Goal: Task Accomplishment & Management: Use online tool/utility

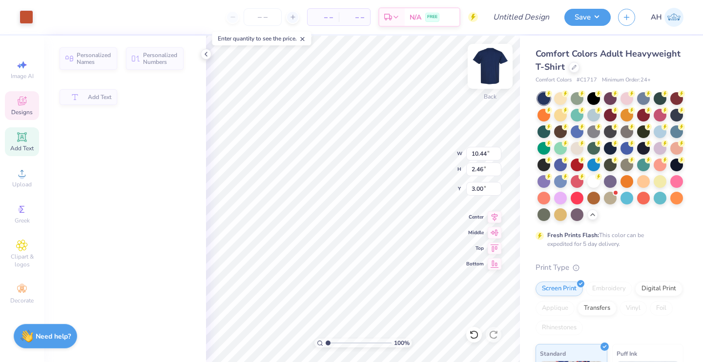
type input "10.44"
type input "2.46"
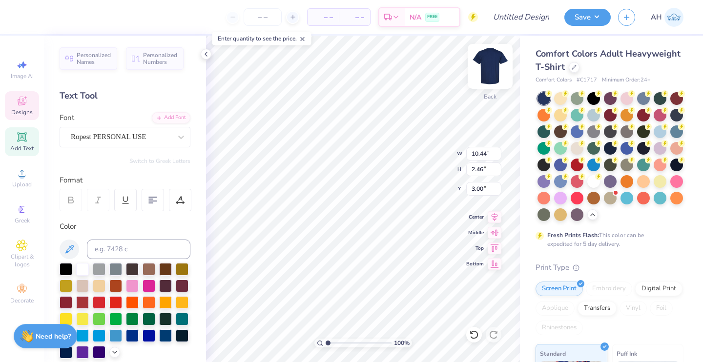
scroll to position [8, 0]
type textarea "i"
type input "5.70"
type input "7.91"
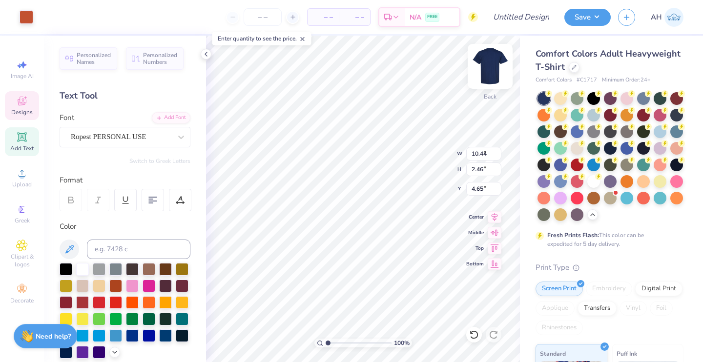
type input "4.65"
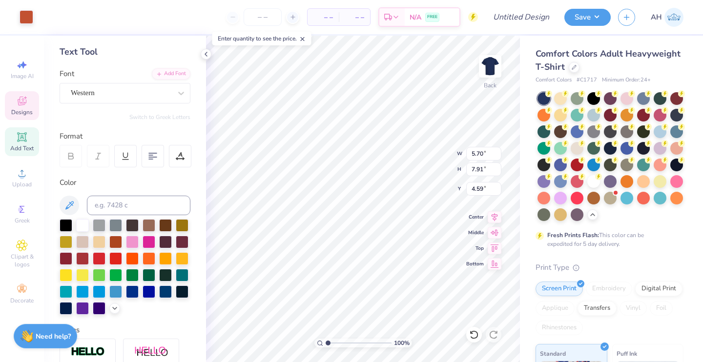
type input "5.70"
type input "7.91"
click at [477, 336] on icon at bounding box center [473, 334] width 8 height 9
type input "4.65"
click at [472, 336] on icon at bounding box center [474, 335] width 10 height 10
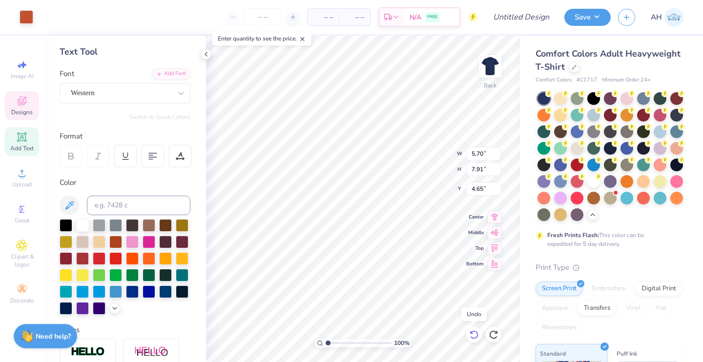
click at [472, 336] on icon at bounding box center [474, 335] width 10 height 10
click at [28, 13] on div at bounding box center [27, 16] width 14 height 14
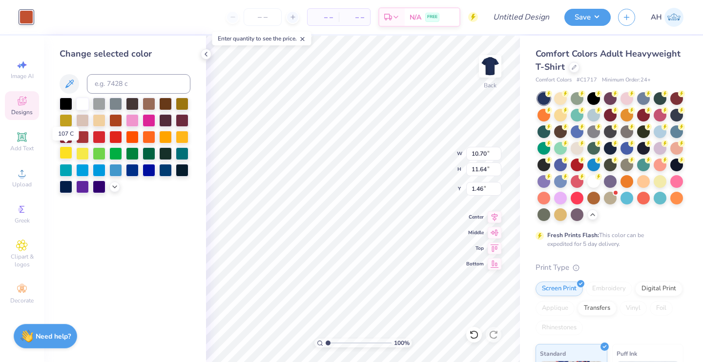
click at [66, 154] on div at bounding box center [66, 152] width 13 height 13
click at [111, 187] on icon at bounding box center [115, 186] width 8 height 8
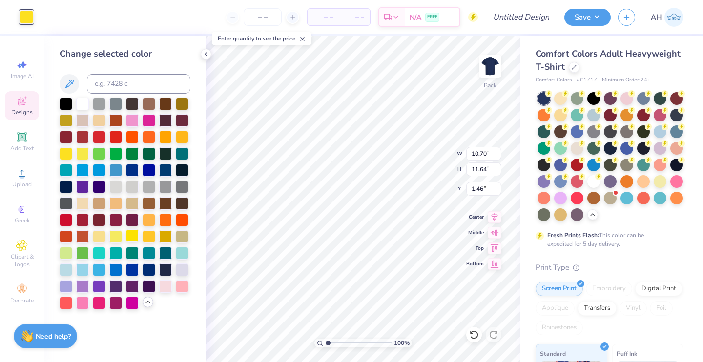
click at [134, 238] on div at bounding box center [132, 235] width 13 height 13
click at [66, 124] on div at bounding box center [66, 119] width 13 height 13
type input "1.50"
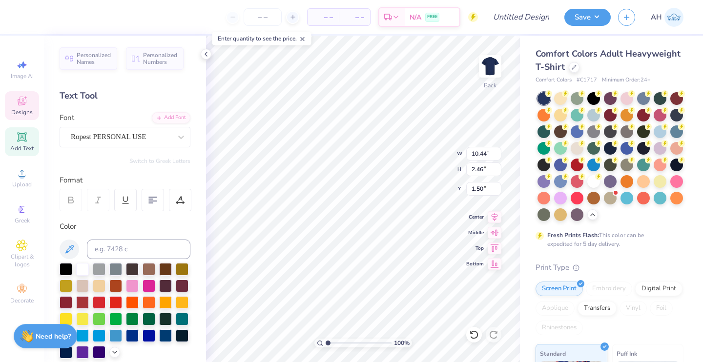
scroll to position [8, 1]
type textarea "A"
click at [136, 144] on div "Western" at bounding box center [125, 137] width 131 height 20
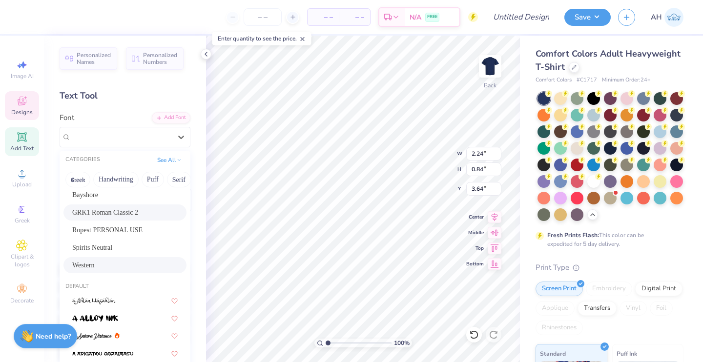
scroll to position [0, 0]
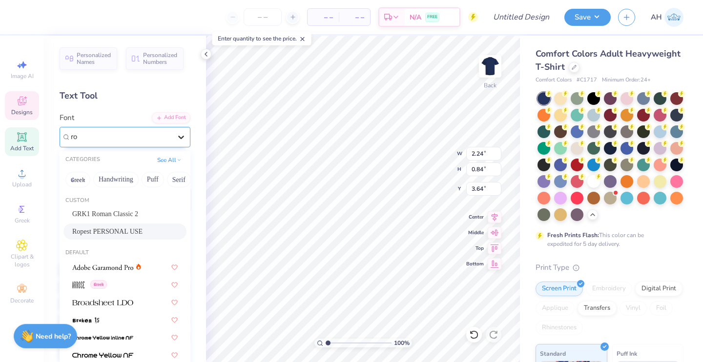
type input "r"
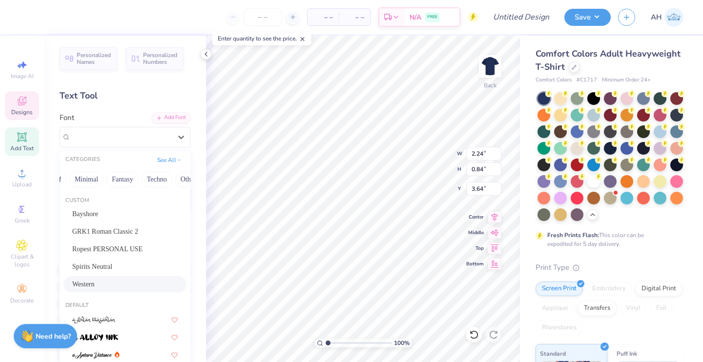
scroll to position [0, 273]
click at [114, 181] on button "Fantasy" at bounding box center [120, 180] width 32 height 16
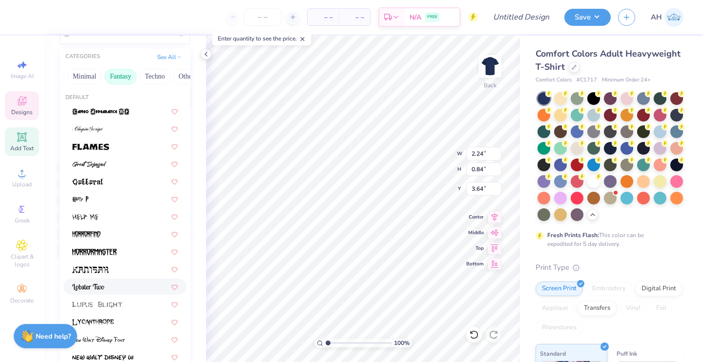
scroll to position [0, 0]
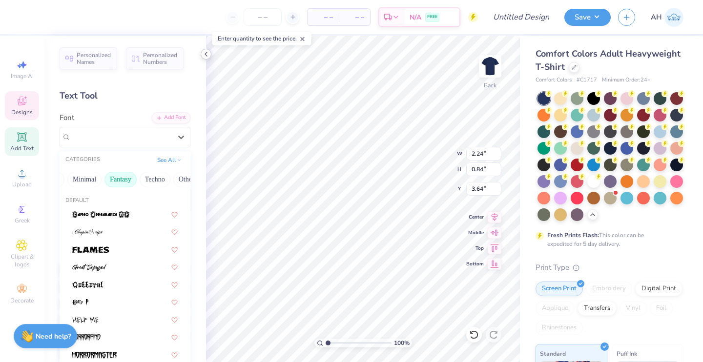
click at [205, 52] on icon at bounding box center [206, 54] width 8 height 8
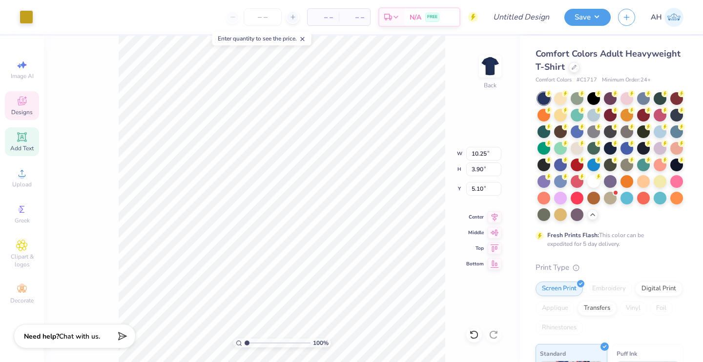
type input "10.25"
type input "3.90"
type input "5.10"
click at [472, 332] on icon at bounding box center [473, 334] width 8 height 9
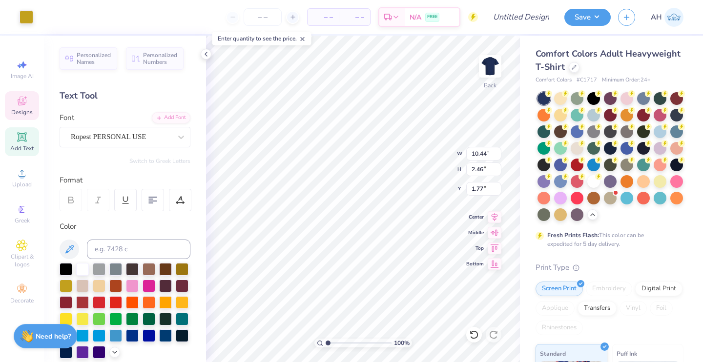
type input "10.44"
type input "2.46"
type input "1.77"
click at [627, 24] on button "button" at bounding box center [626, 17] width 17 height 17
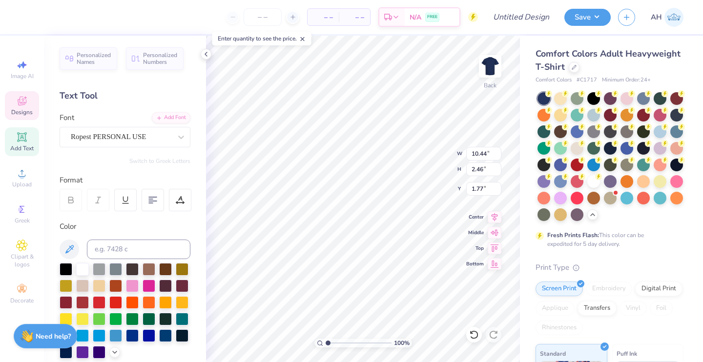
click at [627, 18] on icon "button" at bounding box center [626, 17] width 8 height 8
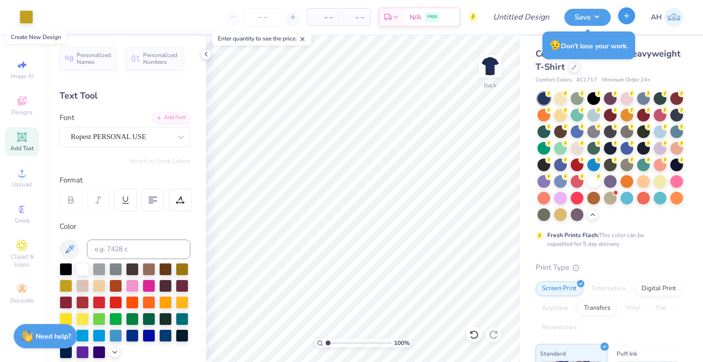
click at [622, 16] on button "button" at bounding box center [626, 15] width 17 height 17
click at [628, 21] on button "button" at bounding box center [626, 15] width 17 height 17
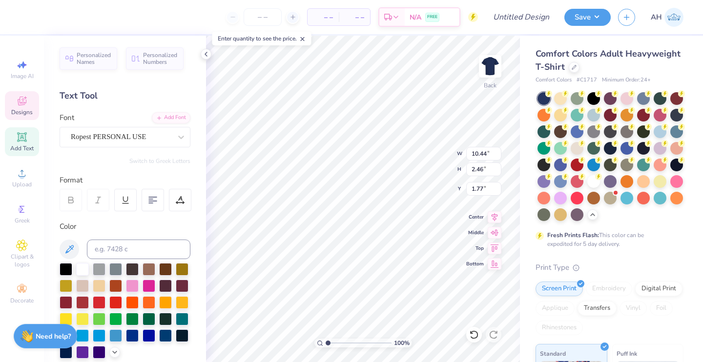
scroll to position [8, 2]
type input "2.24"
type input "0.84"
type input "3.64"
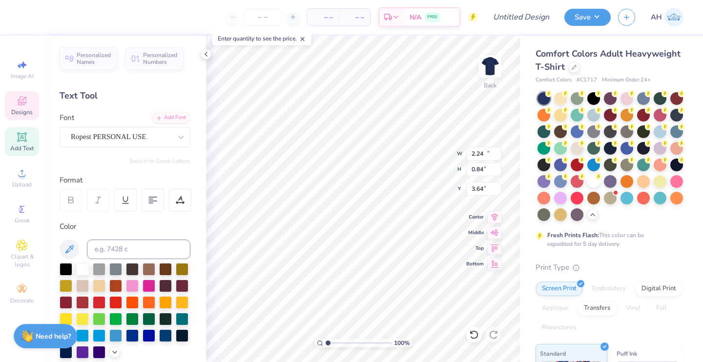
type input "10.44"
type input "2.46"
type input "1.77"
click at [146, 133] on div "Ropest PERSONAL USE" at bounding box center [121, 136] width 102 height 15
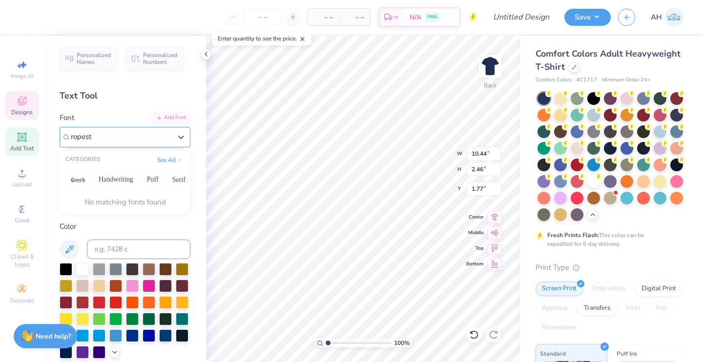
type input "ropest"
click at [142, 132] on div "Ropest PERSONAL USE" at bounding box center [121, 136] width 102 height 15
type input "r"
click at [106, 137] on div "Ropest PERSONAL USE" at bounding box center [121, 136] width 102 height 15
click at [108, 137] on span "Ropest PERSONAL USE" at bounding box center [108, 136] width 75 height 11
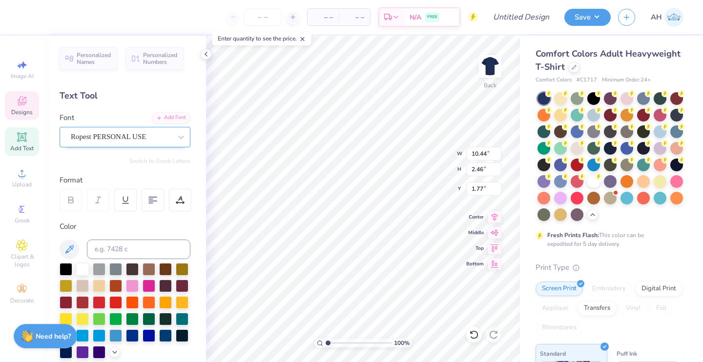
type textarea "A"
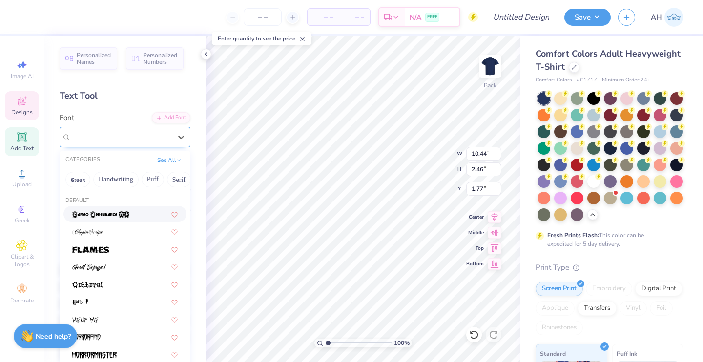
click at [140, 138] on div "Ropest PERSONAL USE" at bounding box center [121, 136] width 102 height 15
click at [101, 136] on div "Ropest PERSONAL USE" at bounding box center [121, 136] width 102 height 15
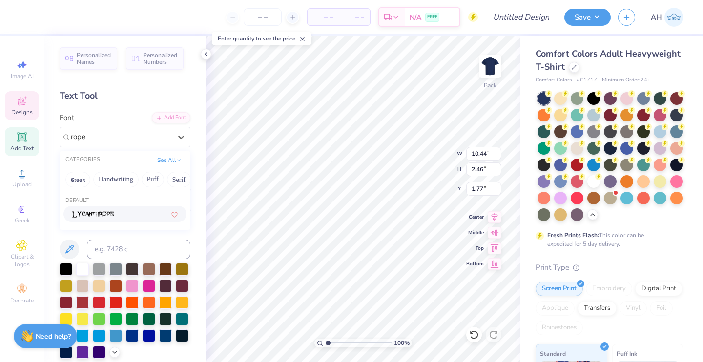
type input "rope"
type input "1.08"
type input "2.14"
type input "1.93"
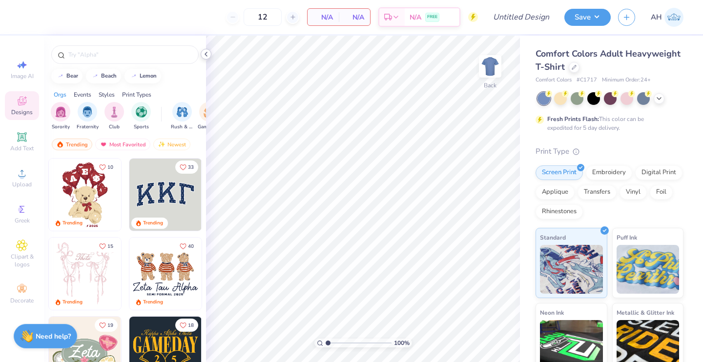
click at [208, 56] on icon at bounding box center [206, 54] width 8 height 8
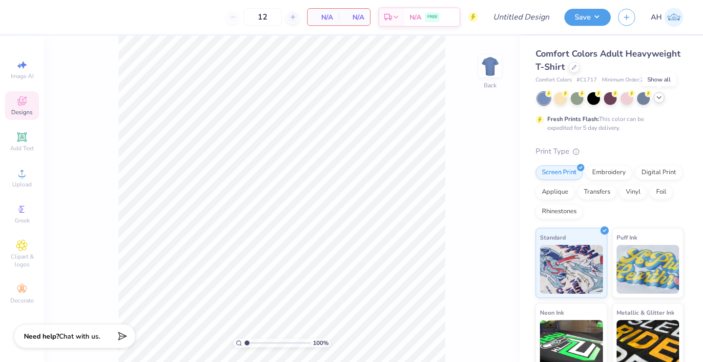
click at [657, 101] on icon at bounding box center [659, 98] width 8 height 8
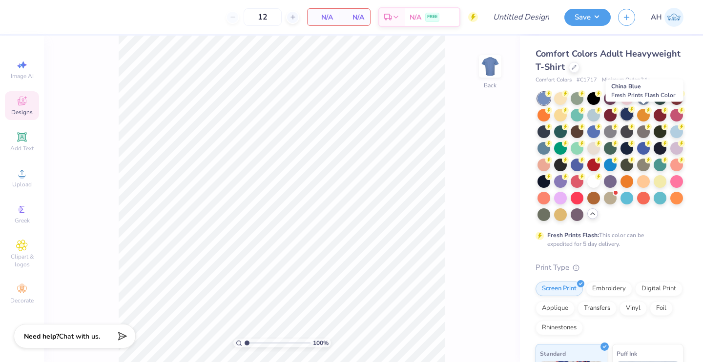
click at [633, 118] on div at bounding box center [626, 114] width 13 height 13
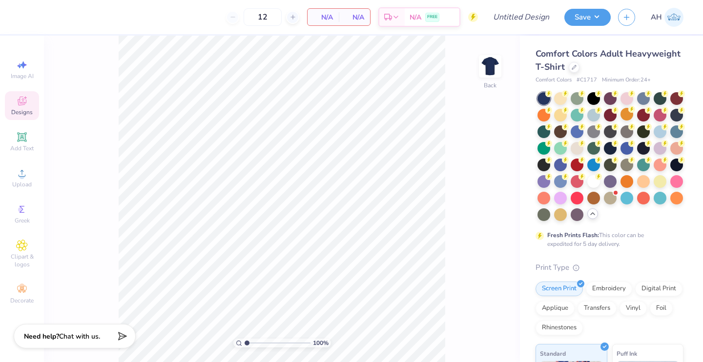
click at [31, 99] on div "Designs" at bounding box center [22, 105] width 34 height 29
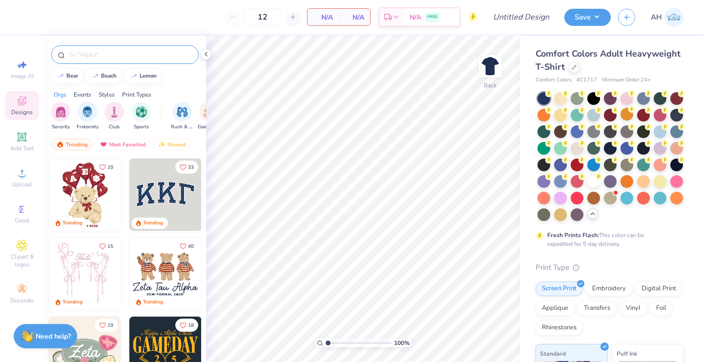
click at [109, 49] on div at bounding box center [124, 54] width 147 height 19
click at [114, 63] on div at bounding box center [124, 54] width 147 height 19
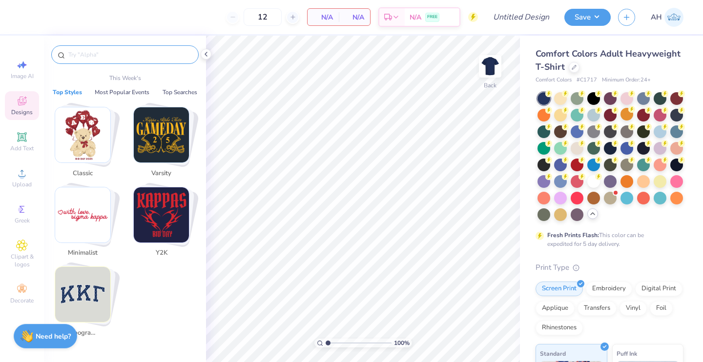
click at [115, 57] on input "text" at bounding box center [129, 55] width 125 height 10
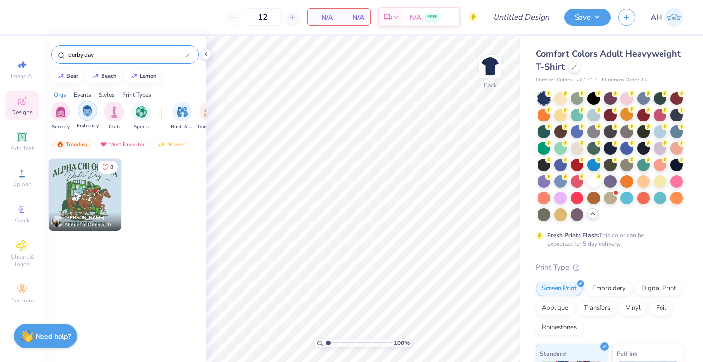
type input "derby day"
click at [88, 115] on img "filter for Fraternity" at bounding box center [87, 110] width 11 height 11
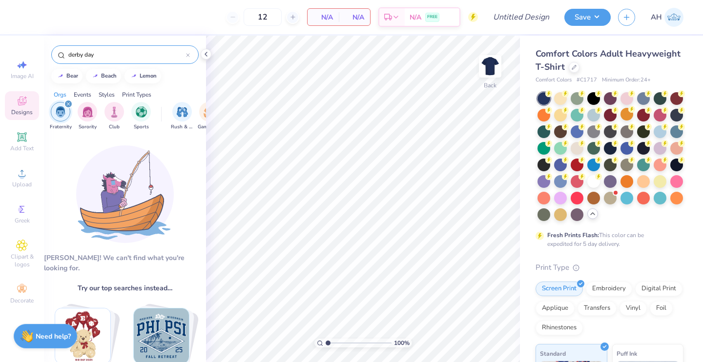
click at [121, 62] on div "derby day" at bounding box center [124, 54] width 147 height 19
drag, startPoint x: 123, startPoint y: 55, endPoint x: 0, endPoint y: 36, distance: 124.5
click at [0, 37] on div "12 N/A Per Item N/A Total Est. Delivery N/A FREE Design Title Save AH Image AI …" at bounding box center [351, 181] width 703 height 362
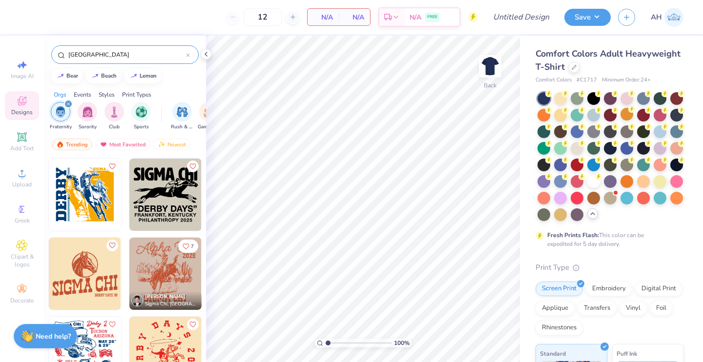
type input "[GEOGRAPHIC_DATA]"
click at [86, 193] on img at bounding box center [85, 195] width 72 height 72
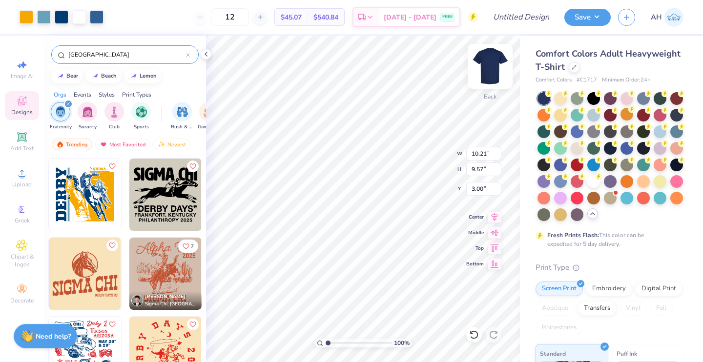
click at [484, 68] on img at bounding box center [489, 66] width 39 height 39
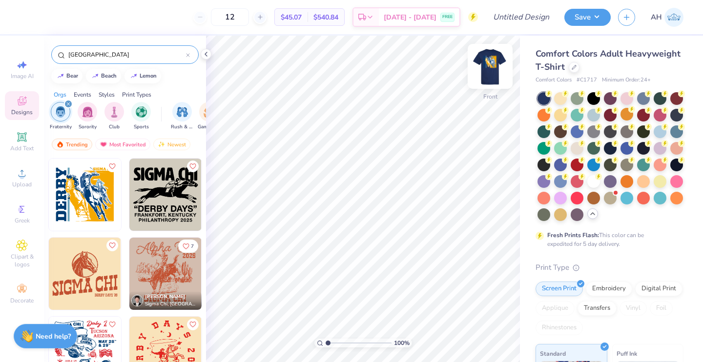
click at [491, 63] on img at bounding box center [489, 66] width 39 height 39
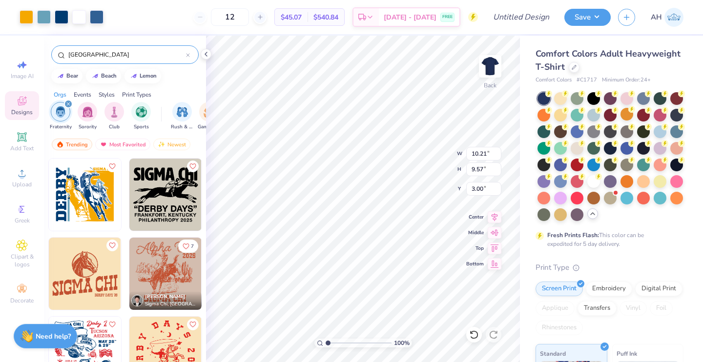
scroll to position [2, 0]
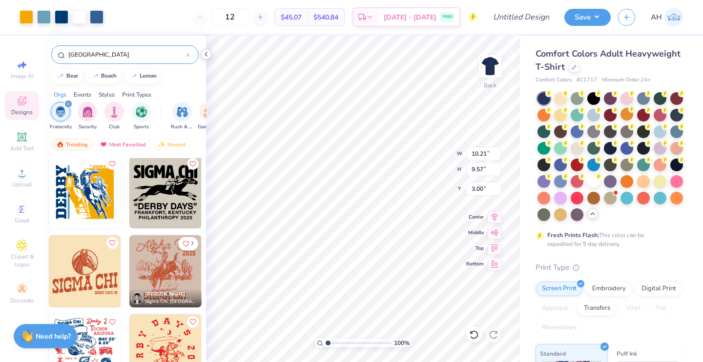
click at [203, 57] on icon at bounding box center [206, 54] width 8 height 8
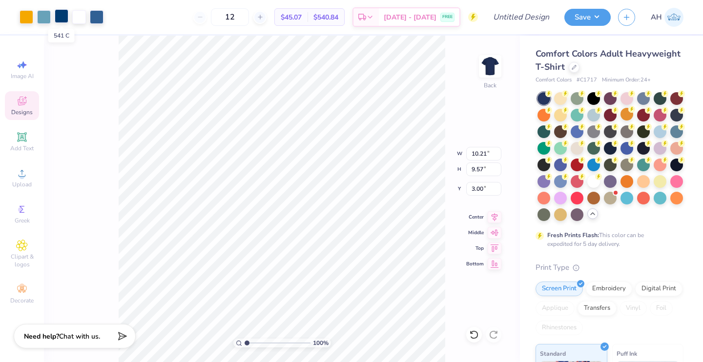
click at [57, 18] on div at bounding box center [62, 16] width 14 height 14
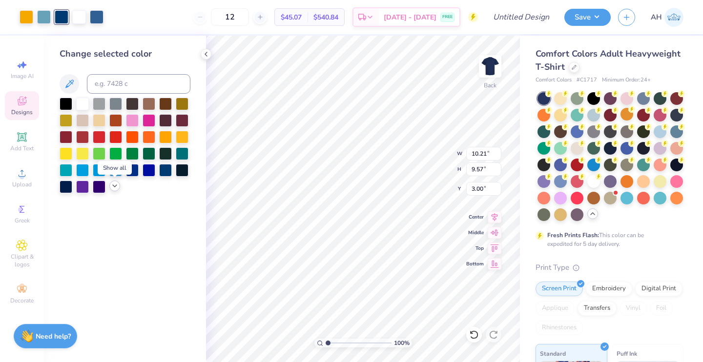
click at [111, 185] on icon at bounding box center [115, 186] width 8 height 8
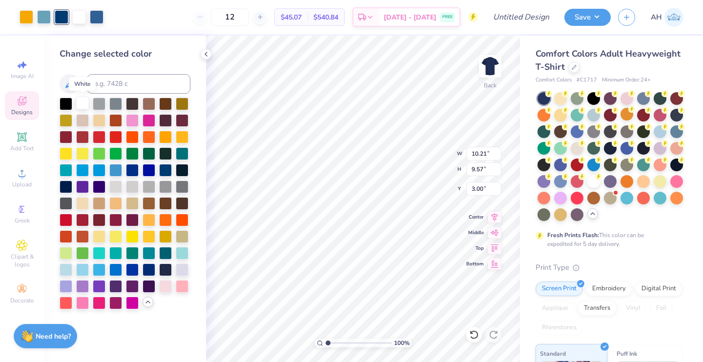
click at [85, 102] on div at bounding box center [82, 103] width 13 height 13
click at [473, 339] on icon at bounding box center [474, 335] width 10 height 10
click at [103, 234] on div at bounding box center [99, 235] width 13 height 13
click at [473, 339] on icon at bounding box center [474, 335] width 10 height 10
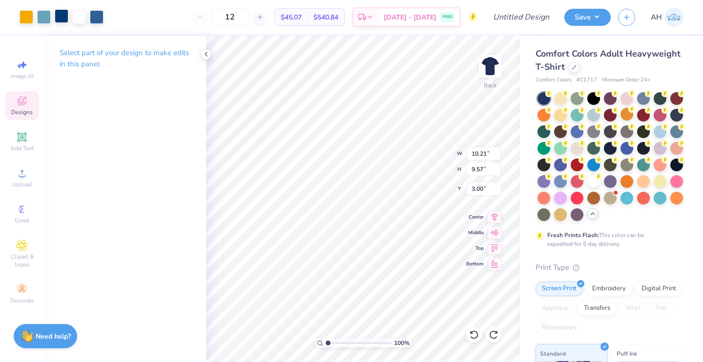
click at [65, 17] on div at bounding box center [62, 16] width 14 height 14
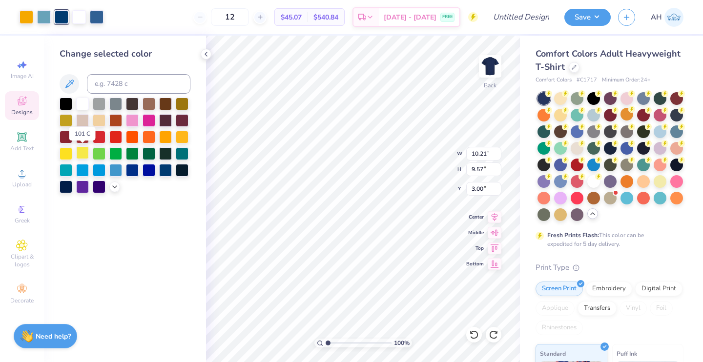
click at [80, 150] on div at bounding box center [82, 152] width 13 height 13
click at [118, 183] on icon at bounding box center [115, 186] width 8 height 8
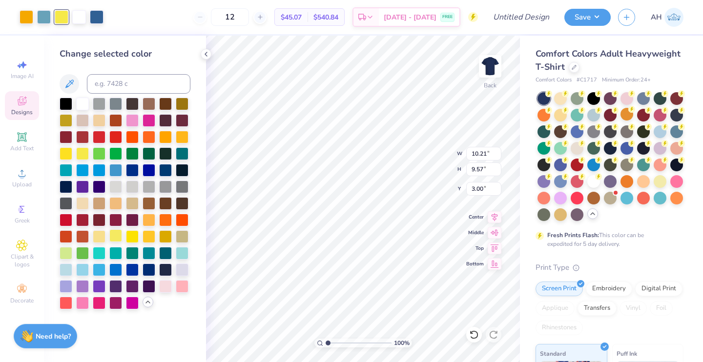
click at [118, 237] on div at bounding box center [115, 235] width 13 height 13
click at [133, 240] on div at bounding box center [132, 235] width 13 height 13
click at [102, 239] on div at bounding box center [99, 235] width 13 height 13
click at [131, 234] on div at bounding box center [132, 235] width 13 height 13
click at [103, 235] on div at bounding box center [99, 235] width 13 height 13
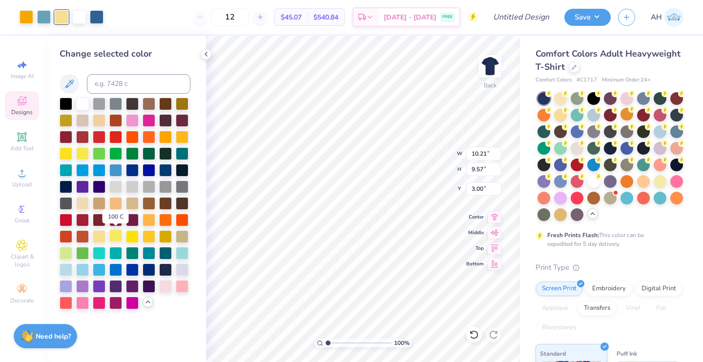
click at [110, 235] on div at bounding box center [115, 235] width 13 height 13
click at [97, 235] on div at bounding box center [99, 235] width 13 height 13
click at [28, 16] on div at bounding box center [27, 16] width 14 height 14
click at [70, 156] on div at bounding box center [66, 152] width 13 height 13
click at [130, 235] on div at bounding box center [132, 235] width 13 height 13
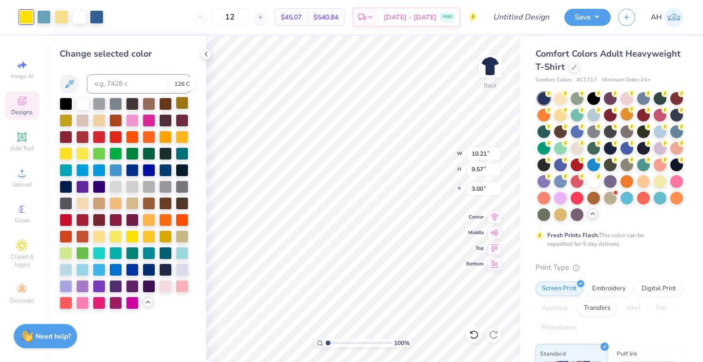
click at [183, 103] on div at bounding box center [182, 103] width 13 height 13
click at [145, 221] on div at bounding box center [148, 219] width 13 height 13
click at [146, 232] on div at bounding box center [148, 235] width 13 height 13
click at [152, 217] on div at bounding box center [148, 219] width 13 height 13
click at [206, 54] on icon at bounding box center [206, 54] width 8 height 8
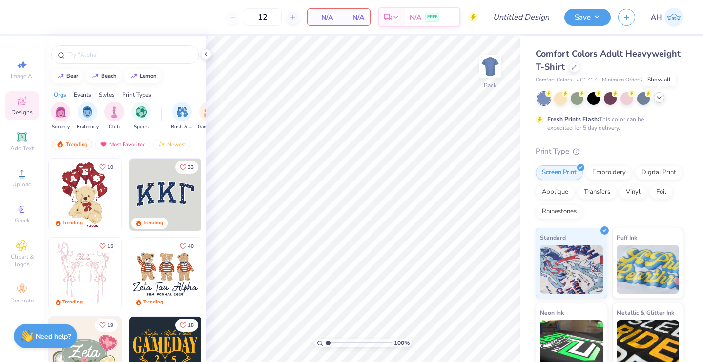
click at [658, 99] on icon at bounding box center [659, 98] width 8 height 8
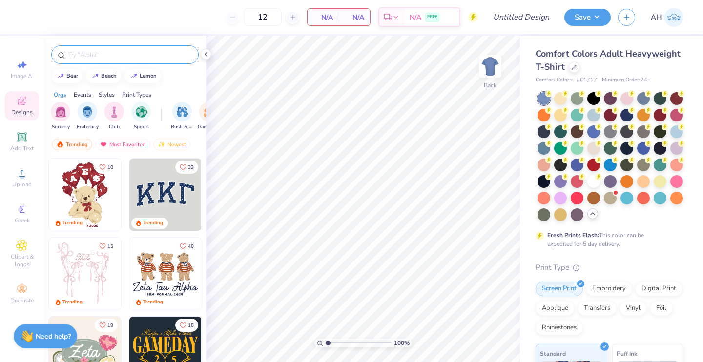
click at [112, 54] on input "text" at bounding box center [129, 55] width 125 height 10
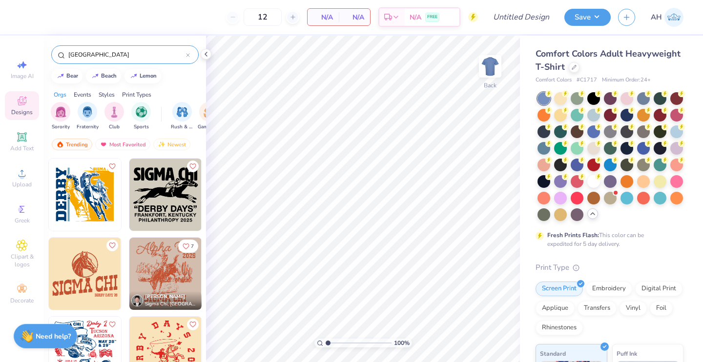
type input "[GEOGRAPHIC_DATA]"
click at [88, 265] on img at bounding box center [85, 274] width 72 height 72
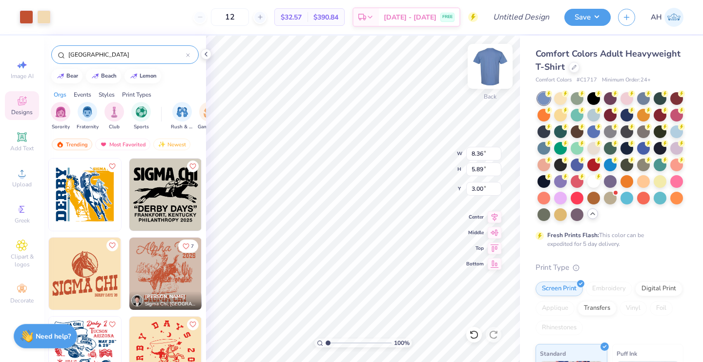
click at [490, 65] on img at bounding box center [489, 66] width 39 height 39
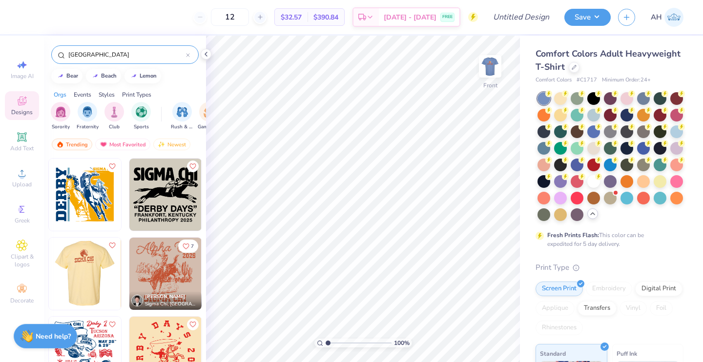
click at [81, 275] on img at bounding box center [84, 274] width 72 height 72
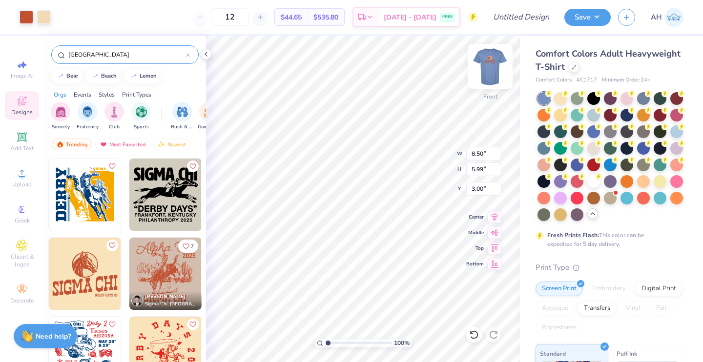
click at [487, 60] on img at bounding box center [489, 66] width 39 height 39
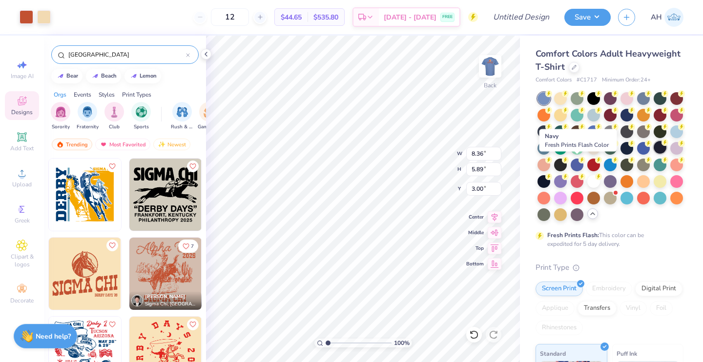
click at [653, 154] on div at bounding box center [659, 147] width 13 height 13
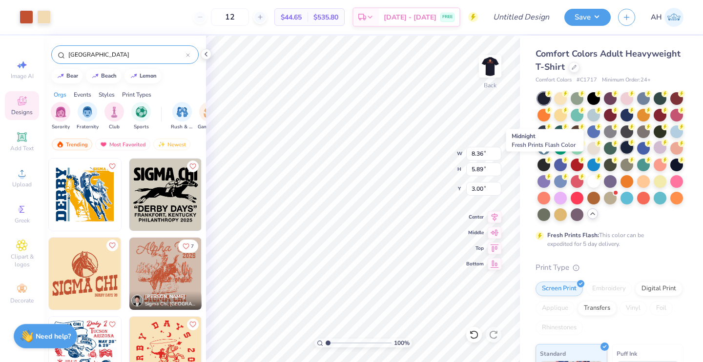
click at [545, 97] on circle at bounding box center [548, 93] width 7 height 7
click at [637, 154] on div at bounding box center [643, 147] width 13 height 13
click at [633, 110] on div at bounding box center [626, 114] width 13 height 13
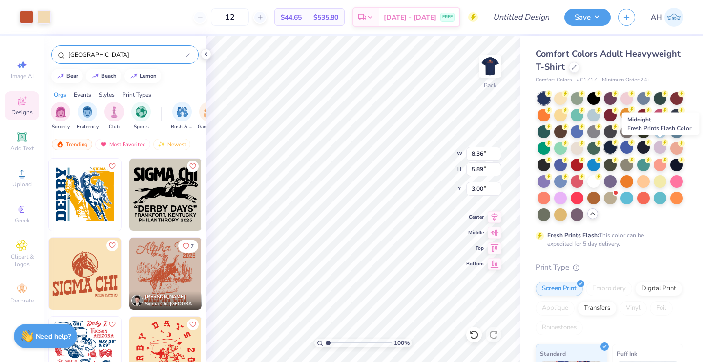
click at [616, 152] on div at bounding box center [610, 147] width 13 height 13
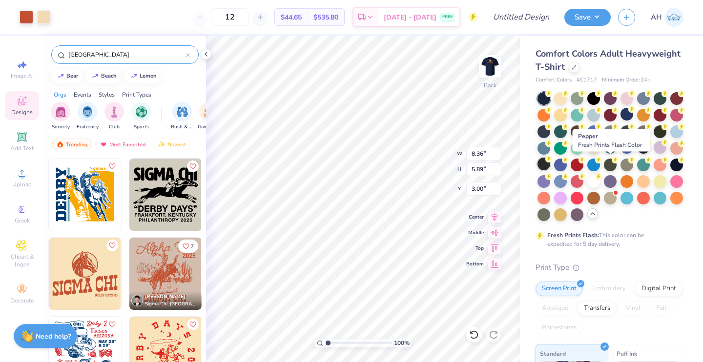
click at [550, 165] on div at bounding box center [543, 164] width 13 height 13
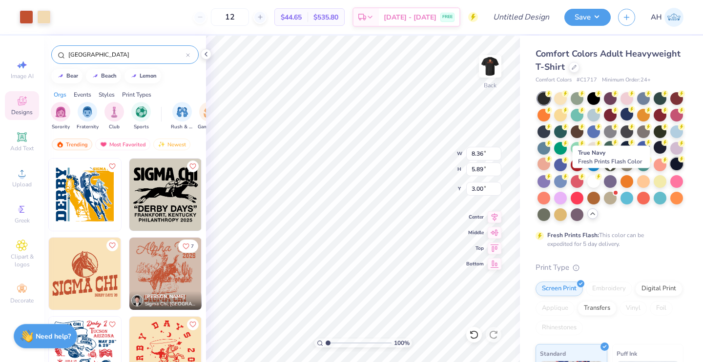
click at [670, 170] on div at bounding box center [676, 164] width 13 height 13
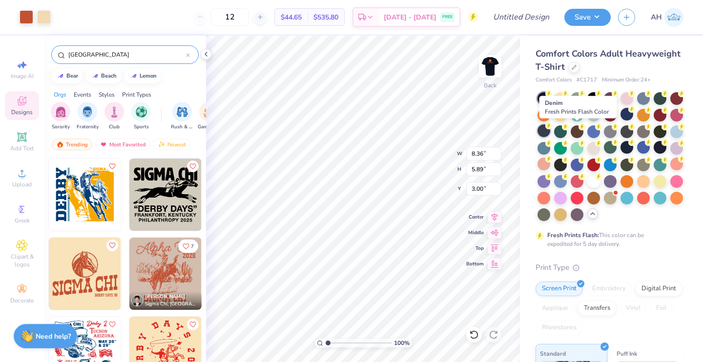
click at [550, 134] on div at bounding box center [543, 130] width 13 height 13
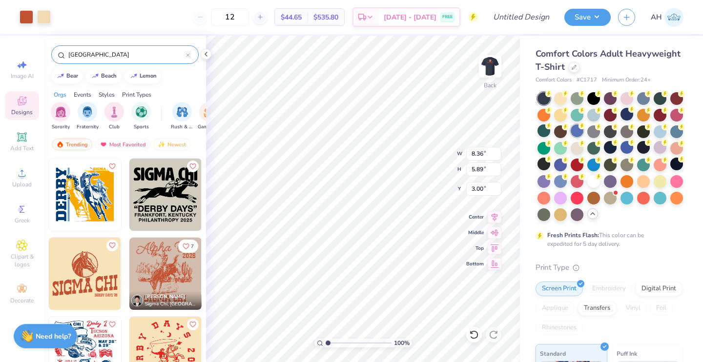
click at [583, 132] on div at bounding box center [576, 130] width 13 height 13
click at [27, 15] on div at bounding box center [27, 16] width 14 height 14
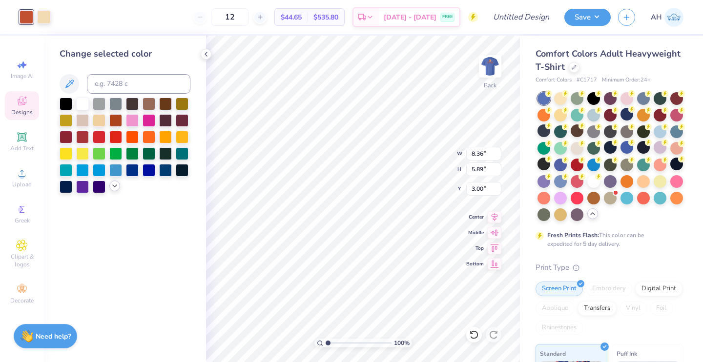
click at [114, 187] on icon at bounding box center [115, 186] width 8 height 8
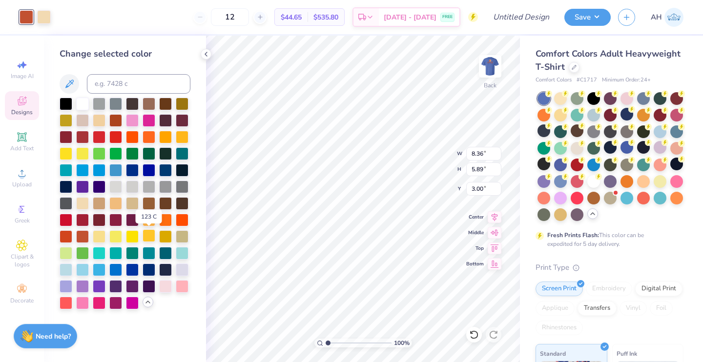
click at [153, 237] on div at bounding box center [148, 235] width 13 height 13
click at [66, 149] on div at bounding box center [66, 152] width 13 height 13
click at [145, 240] on div at bounding box center [148, 235] width 13 height 13
click at [135, 239] on div at bounding box center [132, 235] width 13 height 13
click at [148, 237] on div at bounding box center [148, 235] width 13 height 13
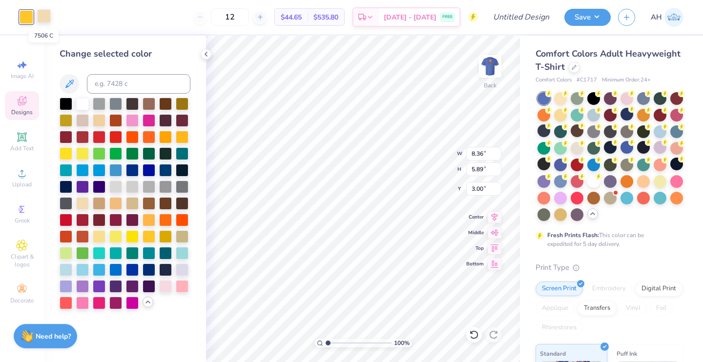
click at [43, 15] on div at bounding box center [44, 16] width 14 height 14
click at [171, 238] on div at bounding box center [165, 235] width 13 height 13
click at [118, 238] on div at bounding box center [115, 235] width 13 height 13
click at [102, 237] on div at bounding box center [99, 235] width 13 height 13
click at [83, 104] on div at bounding box center [82, 103] width 13 height 13
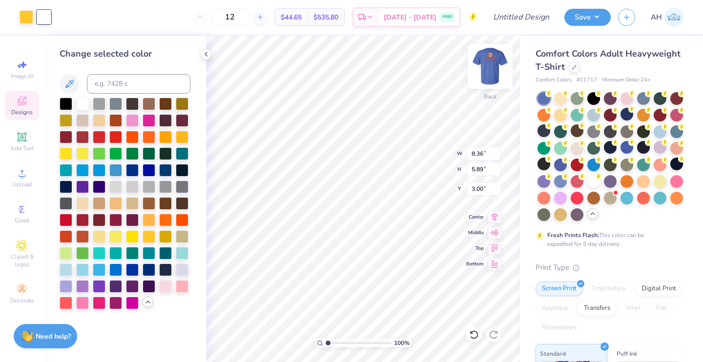
click at [485, 67] on img at bounding box center [489, 66] width 39 height 39
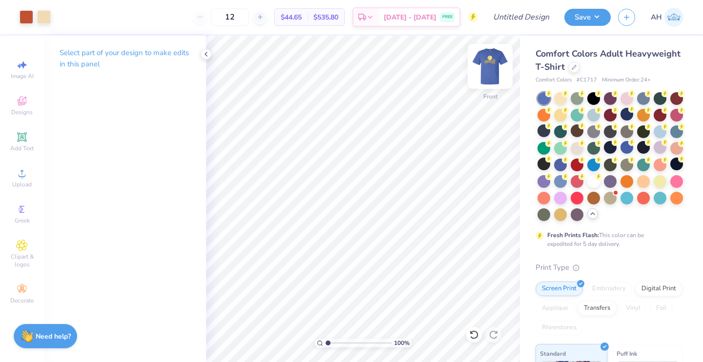
click at [485, 67] on img at bounding box center [489, 66] width 39 height 39
click at [20, 18] on div at bounding box center [27, 16] width 14 height 14
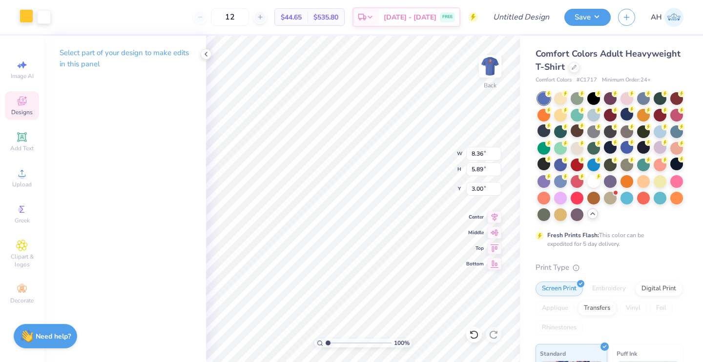
click at [30, 22] on div at bounding box center [27, 16] width 14 height 14
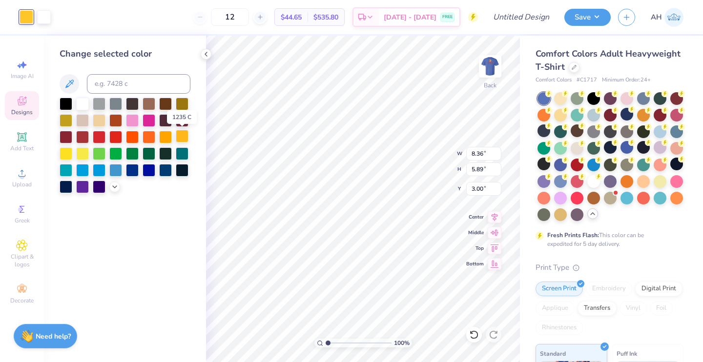
click at [183, 136] on div at bounding box center [182, 136] width 13 height 13
click at [164, 141] on div at bounding box center [165, 136] width 13 height 13
click at [179, 137] on div at bounding box center [182, 136] width 13 height 13
click at [182, 136] on div at bounding box center [182, 136] width 13 height 13
click at [113, 183] on icon at bounding box center [115, 186] width 8 height 8
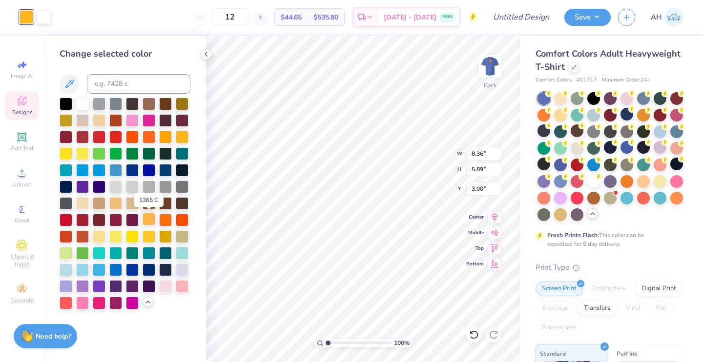
click at [150, 217] on div at bounding box center [148, 219] width 13 height 13
click at [150, 218] on div at bounding box center [148, 219] width 13 height 13
click at [82, 236] on div at bounding box center [82, 235] width 13 height 13
click at [153, 221] on div at bounding box center [148, 219] width 13 height 13
click at [48, 18] on div at bounding box center [44, 16] width 14 height 14
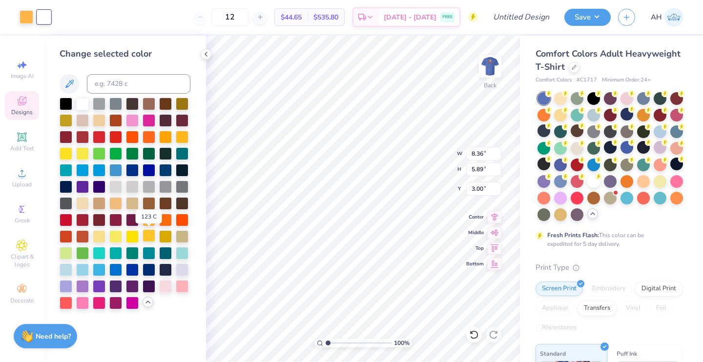
click at [151, 232] on div at bounding box center [148, 235] width 13 height 13
click at [132, 236] on div at bounding box center [132, 235] width 13 height 13
click at [115, 238] on div at bounding box center [115, 235] width 13 height 13
click at [103, 238] on div at bounding box center [99, 235] width 13 height 13
click at [184, 265] on div at bounding box center [182, 268] width 13 height 13
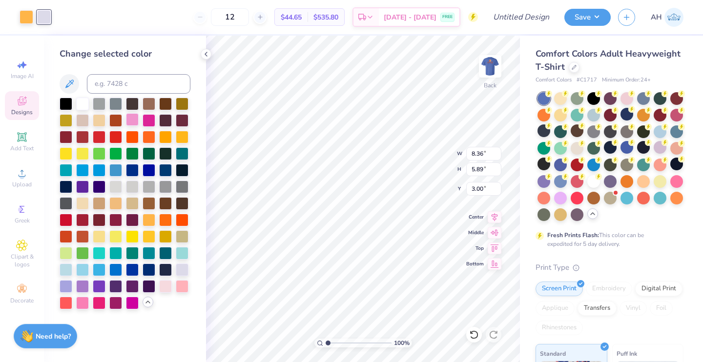
click at [131, 122] on div at bounding box center [132, 119] width 13 height 13
click at [83, 121] on div at bounding box center [82, 119] width 13 height 13
click at [95, 105] on div at bounding box center [99, 103] width 13 height 13
click at [69, 103] on div at bounding box center [66, 103] width 13 height 13
click at [487, 77] on img at bounding box center [489, 66] width 39 height 39
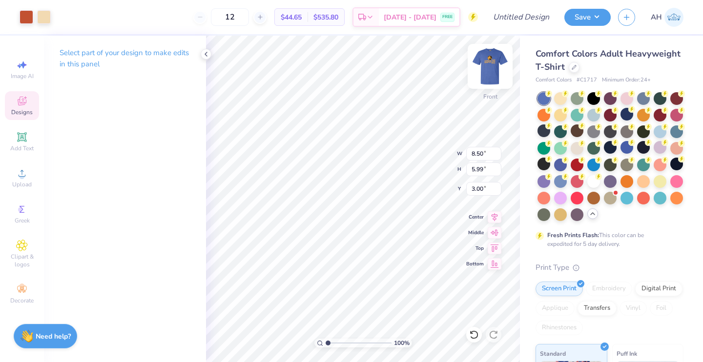
click at [487, 73] on img at bounding box center [489, 66] width 39 height 39
click at [488, 74] on img at bounding box center [489, 66] width 39 height 39
click at [23, 18] on div at bounding box center [27, 16] width 14 height 14
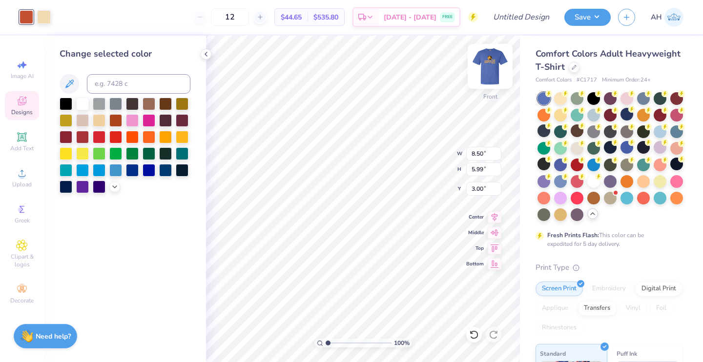
click at [489, 75] on img at bounding box center [489, 66] width 39 height 39
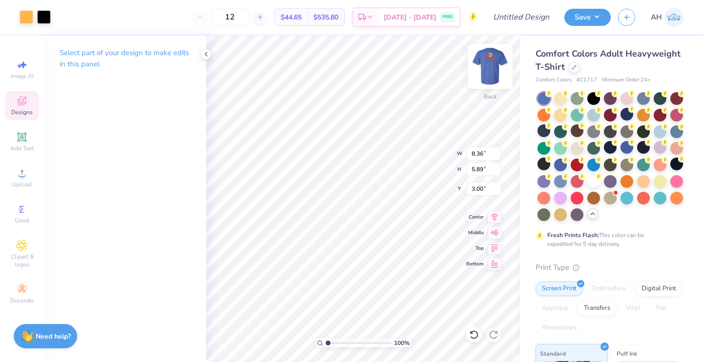
click at [484, 59] on img at bounding box center [489, 66] width 39 height 39
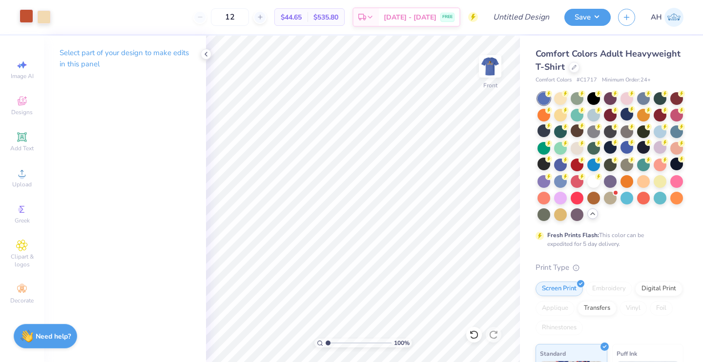
click at [26, 23] on div at bounding box center [27, 16] width 14 height 14
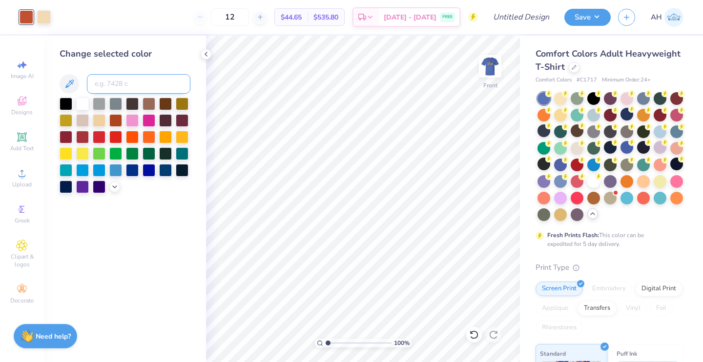
click at [147, 86] on input at bounding box center [138, 84] width 103 height 20
type input "1365"
click at [116, 82] on input "1365" at bounding box center [138, 84] width 103 height 20
click at [74, 84] on icon at bounding box center [69, 84] width 12 height 12
click at [129, 85] on input "1365" at bounding box center [138, 84] width 103 height 20
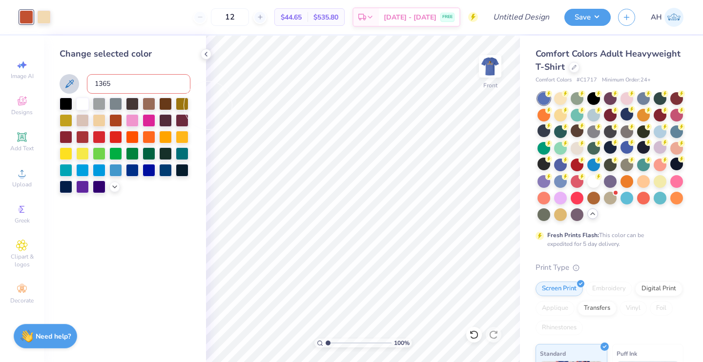
click at [128, 76] on input "1365" at bounding box center [138, 84] width 103 height 20
click at [66, 81] on icon at bounding box center [69, 84] width 12 height 12
click at [70, 86] on icon at bounding box center [69, 84] width 12 height 12
click at [115, 182] on div at bounding box center [114, 186] width 11 height 11
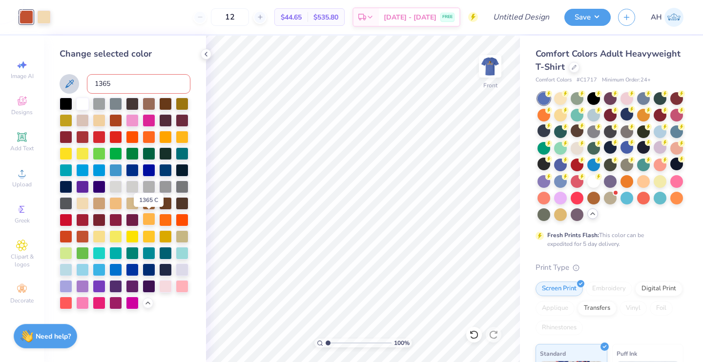
click at [152, 218] on div at bounding box center [148, 219] width 13 height 13
click at [42, 17] on div at bounding box center [44, 16] width 14 height 14
click at [66, 102] on div at bounding box center [66, 103] width 13 height 13
click at [167, 168] on div at bounding box center [165, 169] width 13 height 13
click at [153, 171] on div at bounding box center [148, 169] width 13 height 13
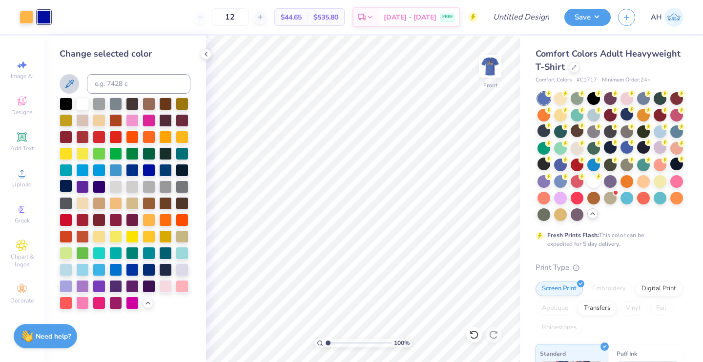
click at [68, 188] on div at bounding box center [66, 186] width 13 height 13
click at [164, 266] on div at bounding box center [165, 268] width 13 height 13
click at [151, 268] on div at bounding box center [148, 268] width 13 height 13
click at [133, 268] on div at bounding box center [132, 268] width 13 height 13
click at [489, 74] on img at bounding box center [489, 66] width 39 height 39
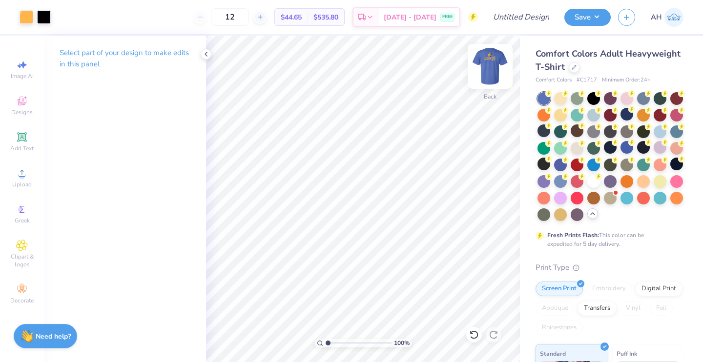
click at [493, 65] on img at bounding box center [489, 66] width 39 height 39
click at [43, 15] on div at bounding box center [44, 16] width 14 height 14
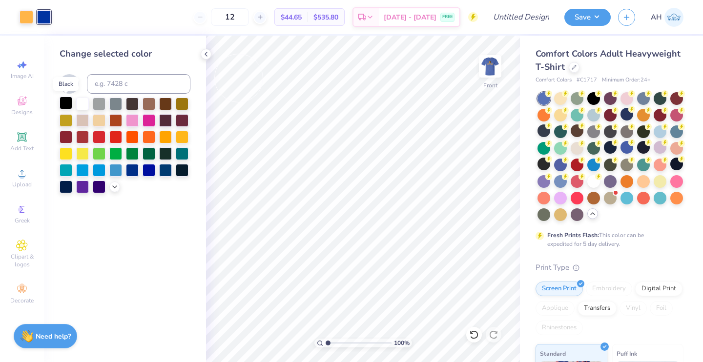
click at [65, 104] on div at bounding box center [66, 103] width 13 height 13
click at [492, 71] on img at bounding box center [489, 66] width 39 height 39
click at [207, 56] on icon at bounding box center [206, 54] width 8 height 8
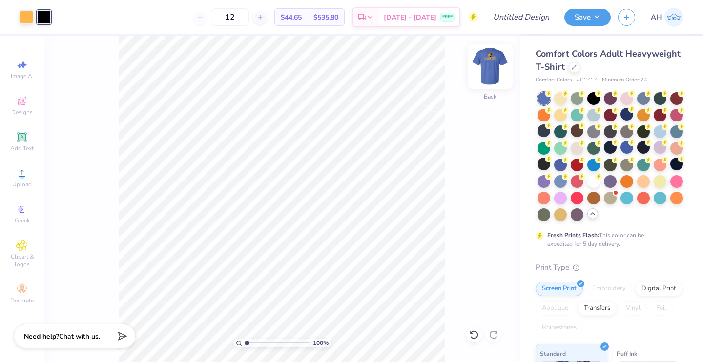
click at [484, 73] on img at bounding box center [489, 66] width 39 height 39
click at [483, 73] on img at bounding box center [489, 66] width 39 height 39
click at [482, 71] on img at bounding box center [489, 66] width 39 height 39
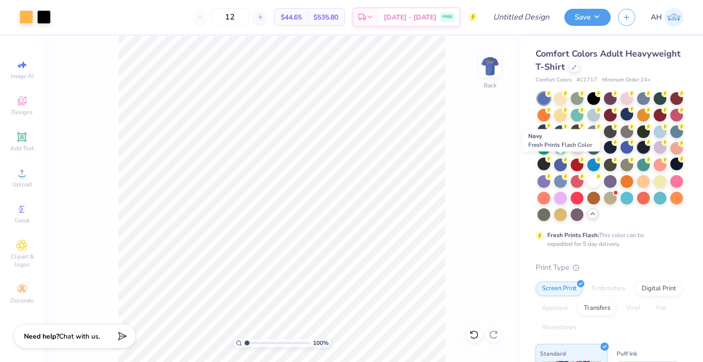
click at [637, 154] on div at bounding box center [643, 147] width 13 height 13
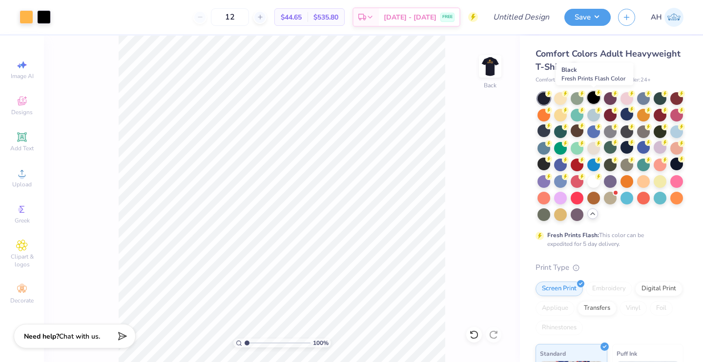
click at [596, 98] on div at bounding box center [593, 97] width 13 height 13
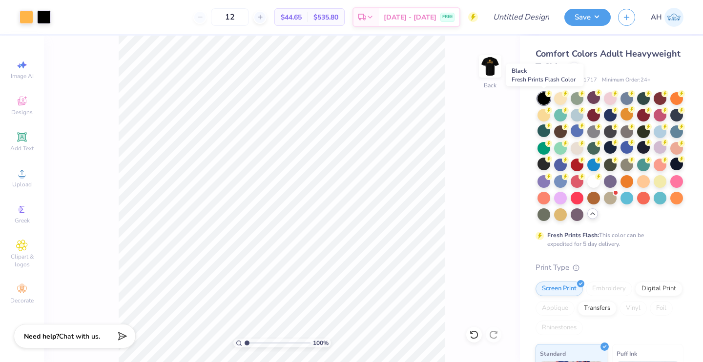
click at [545, 95] on circle at bounding box center [548, 93] width 7 height 7
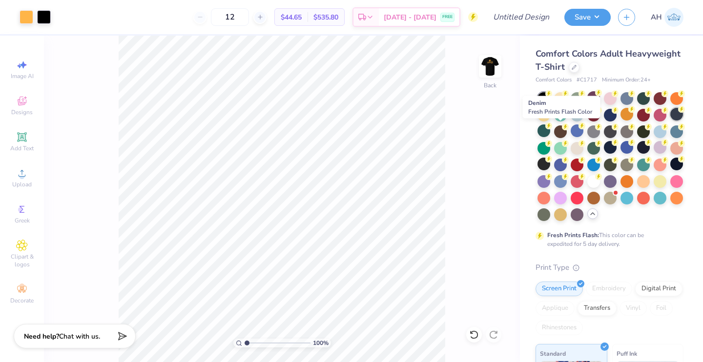
click at [550, 96] on icon at bounding box center [548, 93] width 3 height 5
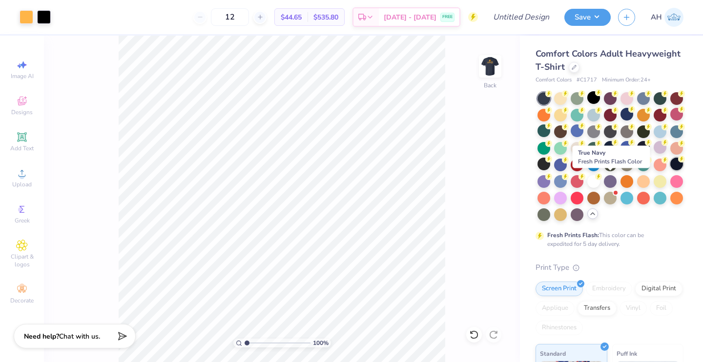
click at [670, 170] on div at bounding box center [676, 164] width 13 height 13
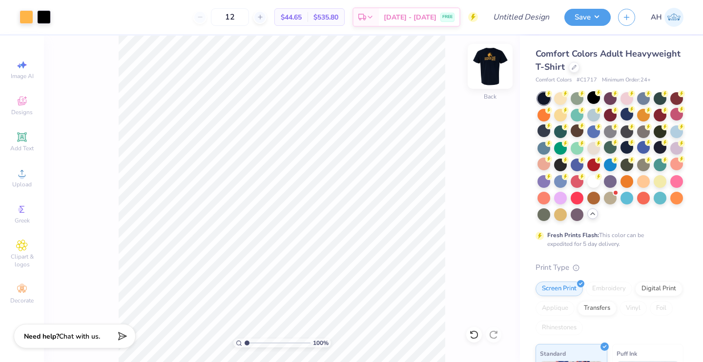
click at [498, 80] on img at bounding box center [489, 66] width 39 height 39
click at [492, 62] on img at bounding box center [489, 66] width 39 height 39
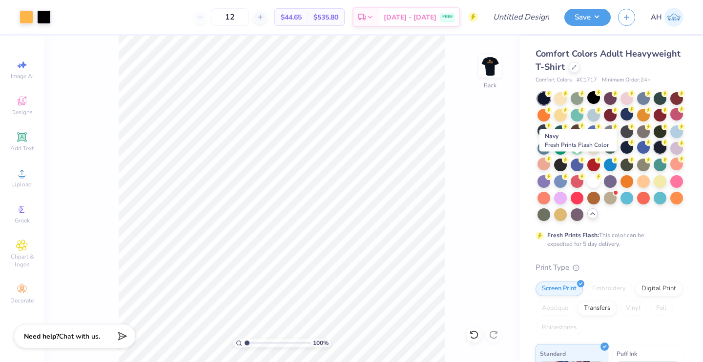
click at [552, 97] on circle at bounding box center [548, 93] width 7 height 7
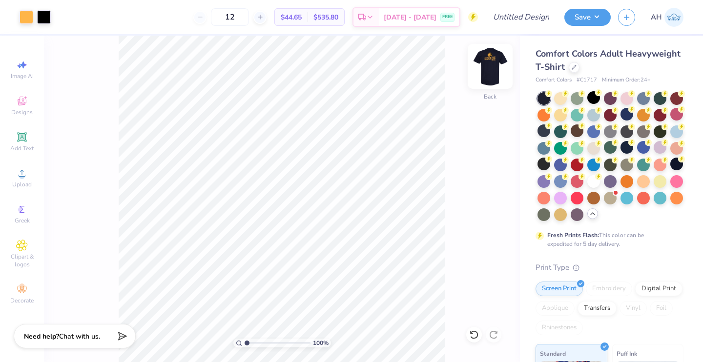
click at [494, 75] on img at bounding box center [489, 66] width 39 height 39
click at [545, 98] on div at bounding box center [543, 98] width 13 height 13
click at [491, 78] on img at bounding box center [489, 66] width 39 height 39
click at [44, 15] on div at bounding box center [44, 16] width 14 height 14
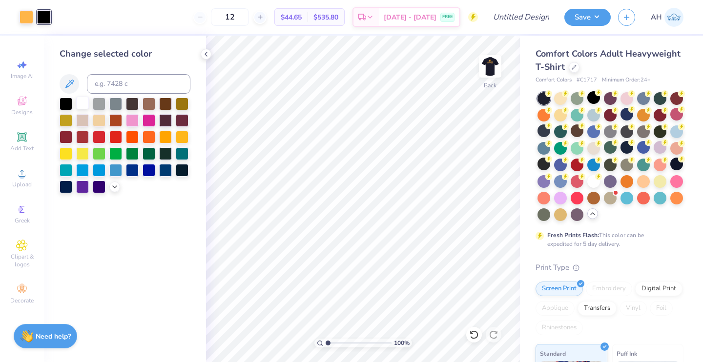
click at [80, 100] on div at bounding box center [82, 103] width 13 height 13
click at [115, 185] on icon at bounding box center [115, 186] width 8 height 8
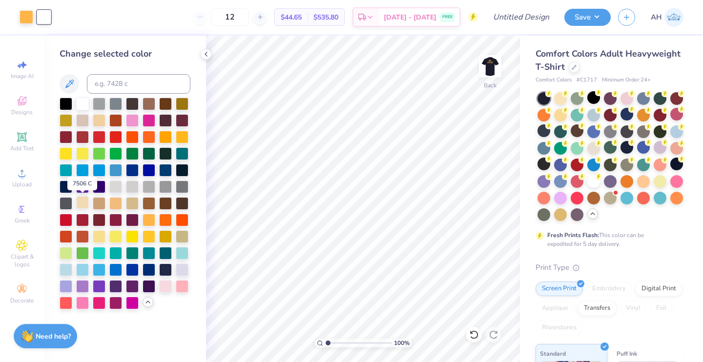
click at [86, 203] on div at bounding box center [82, 202] width 13 height 13
click at [493, 66] on img at bounding box center [489, 66] width 39 height 39
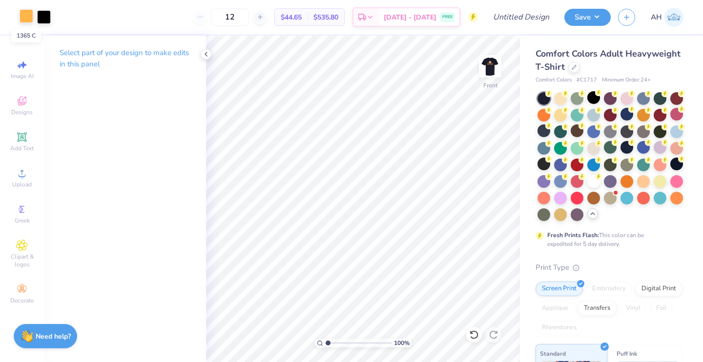
click at [25, 14] on div at bounding box center [27, 16] width 14 height 14
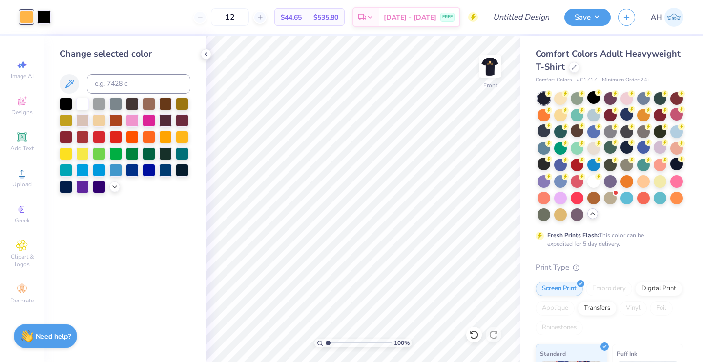
click at [111, 191] on div at bounding box center [125, 146] width 131 height 96
click at [115, 189] on icon at bounding box center [115, 186] width 8 height 8
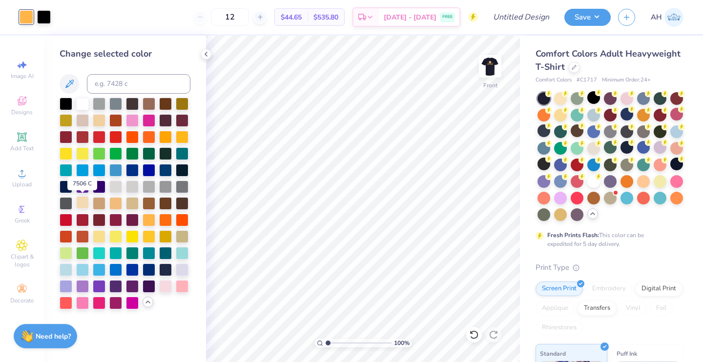
click at [85, 198] on div at bounding box center [82, 202] width 13 height 13
click at [469, 335] on icon at bounding box center [474, 335] width 10 height 10
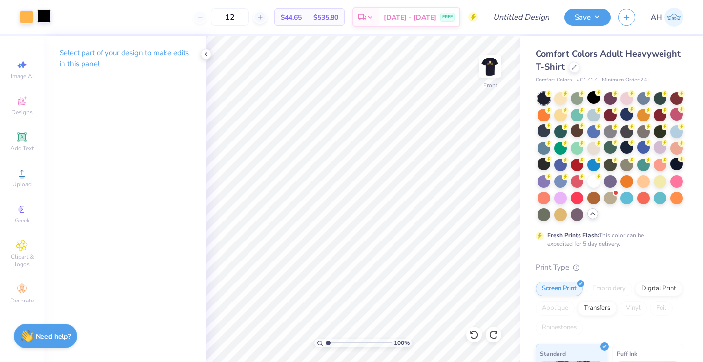
click at [42, 19] on div at bounding box center [44, 16] width 14 height 14
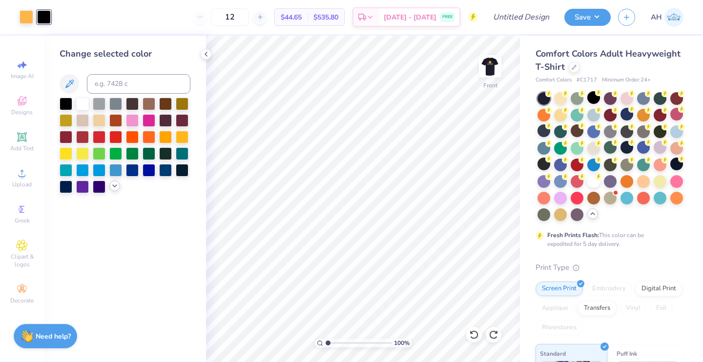
click at [111, 189] on icon at bounding box center [115, 186] width 8 height 8
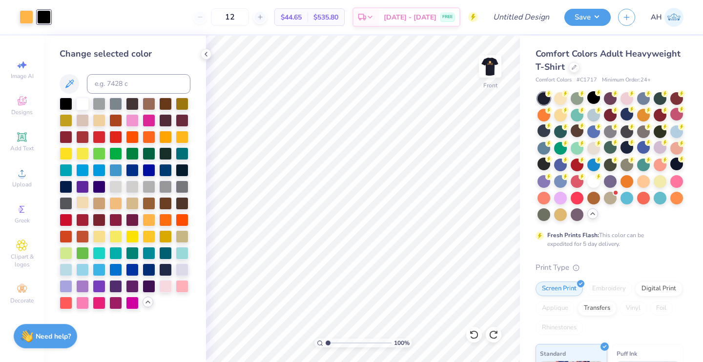
click at [82, 205] on div at bounding box center [82, 202] width 13 height 13
click at [491, 66] on img at bounding box center [489, 66] width 39 height 39
click at [115, 183] on div at bounding box center [115, 186] width 13 height 13
click at [131, 185] on div at bounding box center [132, 186] width 13 height 13
click at [115, 186] on div at bounding box center [115, 186] width 13 height 13
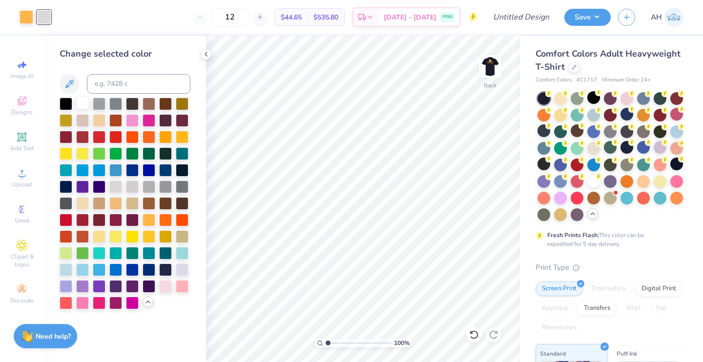
click at [81, 108] on div at bounding box center [82, 103] width 13 height 13
click at [81, 104] on div at bounding box center [82, 103] width 13 height 13
click at [491, 74] on img at bounding box center [489, 66] width 39 height 39
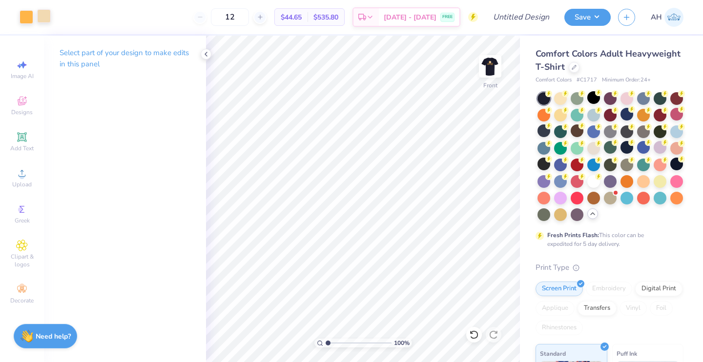
click at [45, 17] on div at bounding box center [44, 16] width 14 height 14
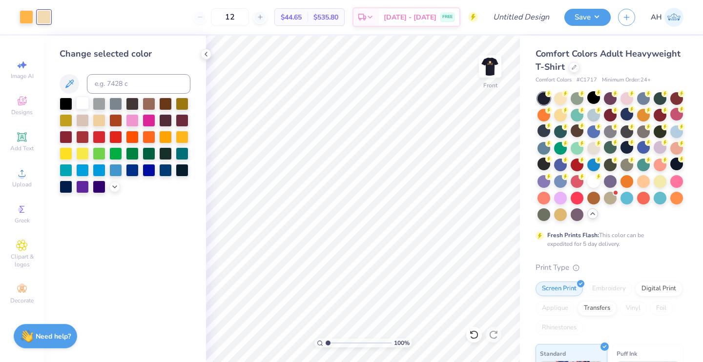
click at [84, 103] on div at bounding box center [82, 103] width 13 height 13
click at [487, 68] on img at bounding box center [489, 66] width 39 height 39
click at [21, 10] on div at bounding box center [27, 16] width 14 height 14
click at [113, 188] on icon at bounding box center [115, 186] width 8 height 8
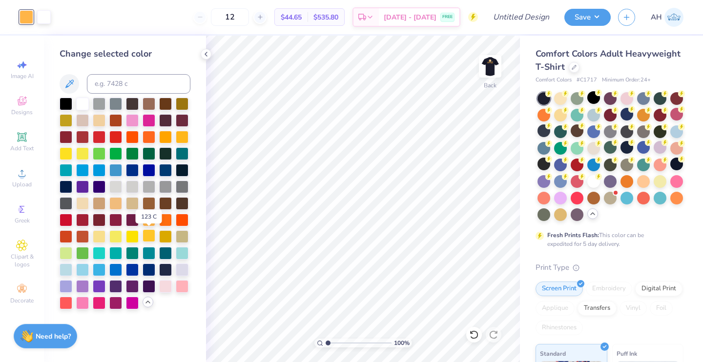
click at [149, 232] on div at bounding box center [148, 235] width 13 height 13
click at [150, 220] on div at bounding box center [148, 219] width 13 height 13
click at [488, 71] on img at bounding box center [489, 66] width 39 height 39
click at [620, 154] on div at bounding box center [626, 147] width 13 height 13
click at [208, 55] on icon at bounding box center [206, 54] width 8 height 8
